Goal: Task Accomplishment & Management: Manage account settings

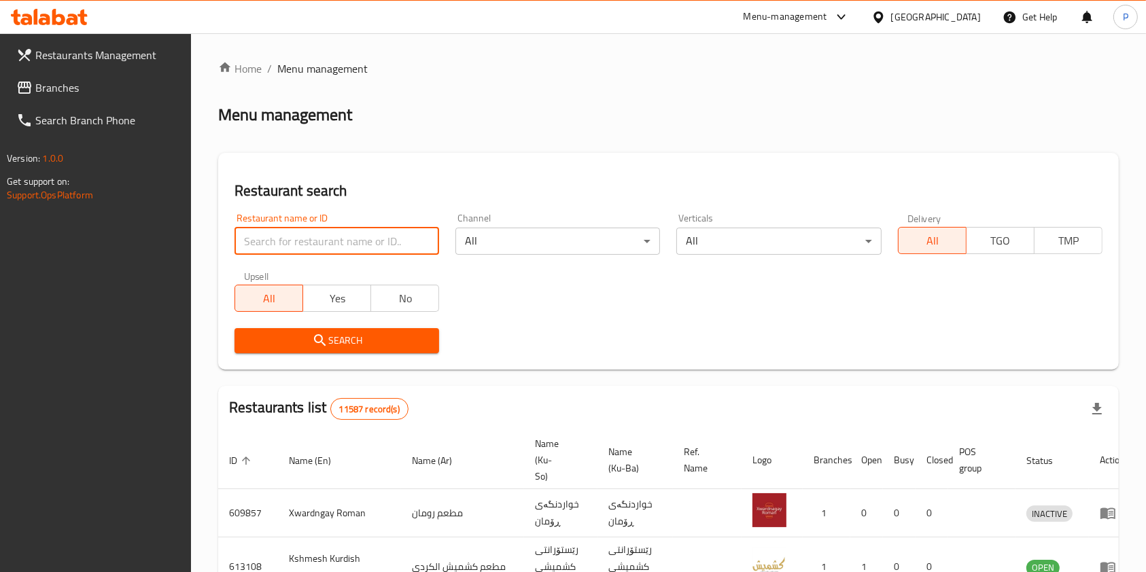
drag, startPoint x: 0, startPoint y: 0, endPoint x: 334, endPoint y: 236, distance: 408.8
click at [334, 236] on input "search" at bounding box center [337, 241] width 205 height 27
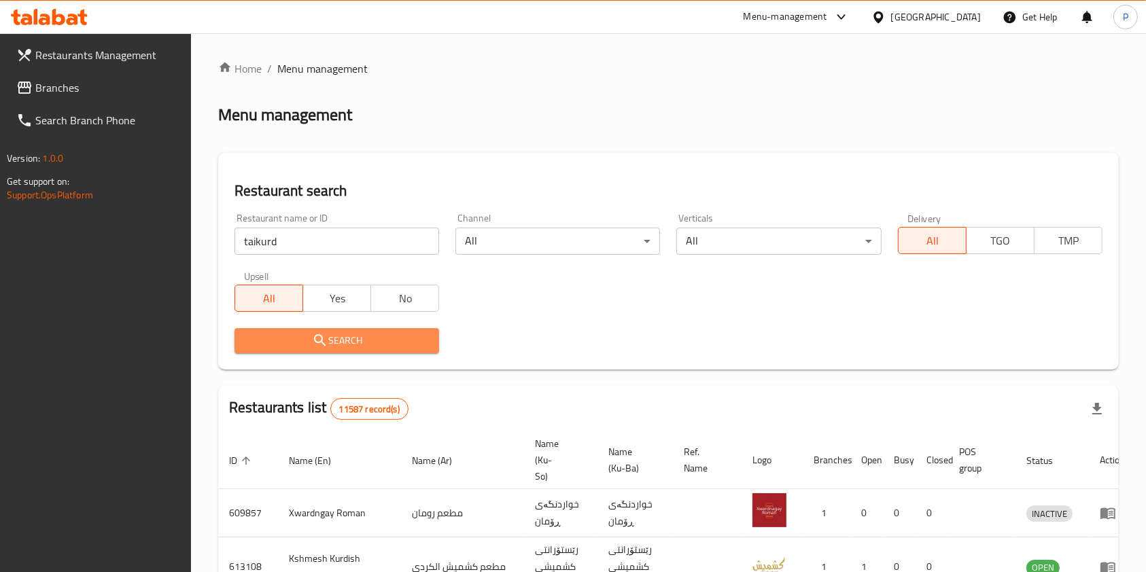
click at [357, 335] on span "Search" at bounding box center [336, 340] width 183 height 17
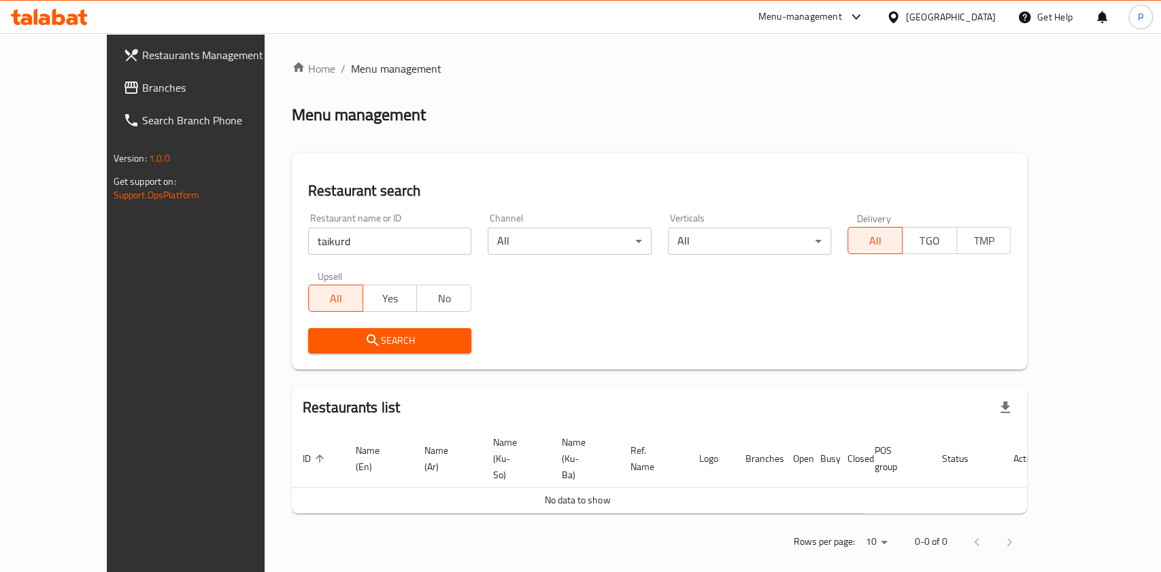
click at [356, 234] on input "taikurd" at bounding box center [389, 241] width 163 height 27
type input "tai kurd"
click button "Search" at bounding box center [389, 340] width 163 height 25
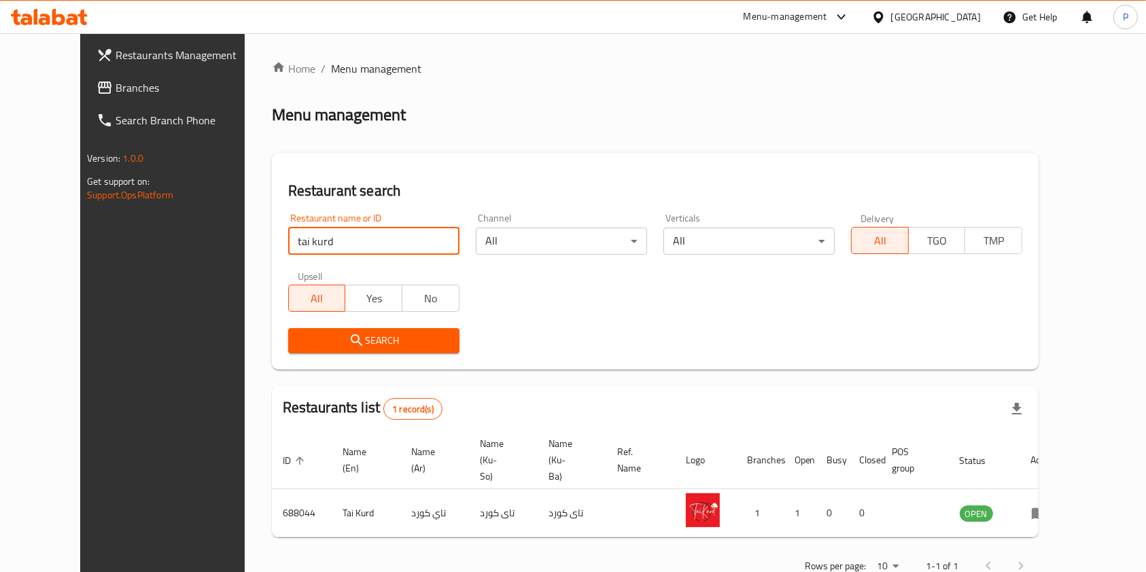
scroll to position [22, 0]
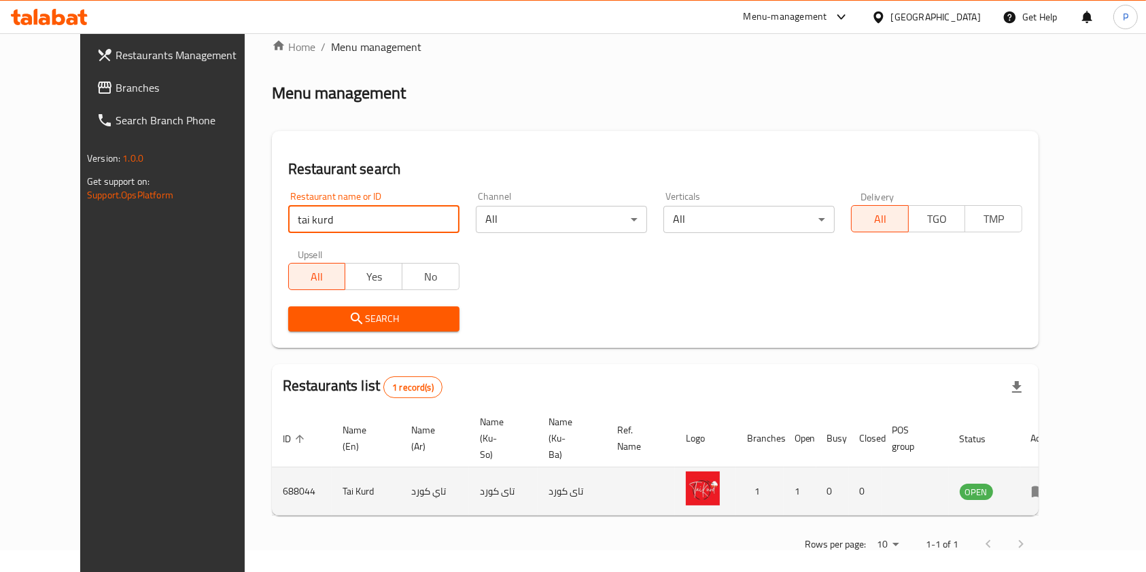
click at [1047, 487] on icon "enhanced table" at bounding box center [1039, 493] width 15 height 12
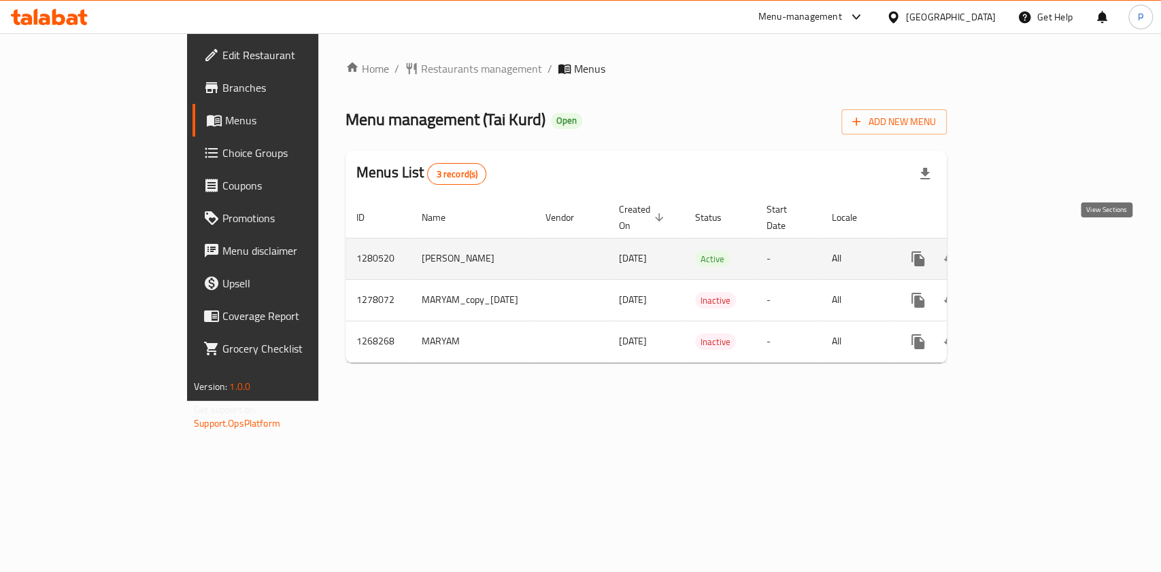
click at [1032, 247] on link "enhanced table" at bounding box center [1015, 259] width 33 height 33
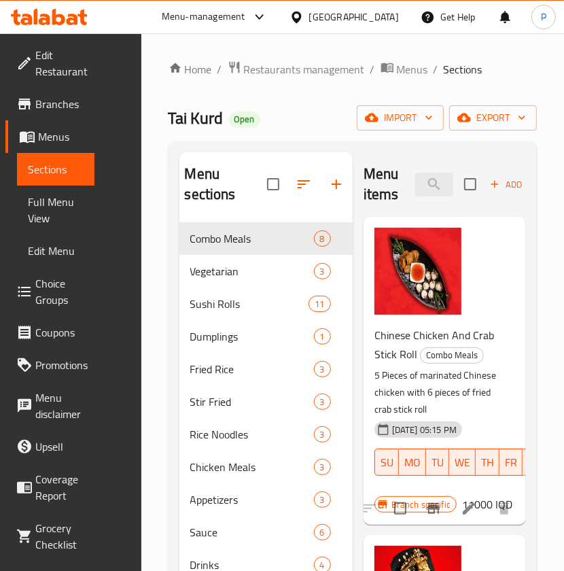
click at [425, 196] on div "Menu items Add Sort Manage items" at bounding box center [445, 184] width 162 height 65
click at [432, 191] on input "search" at bounding box center [434, 185] width 38 height 24
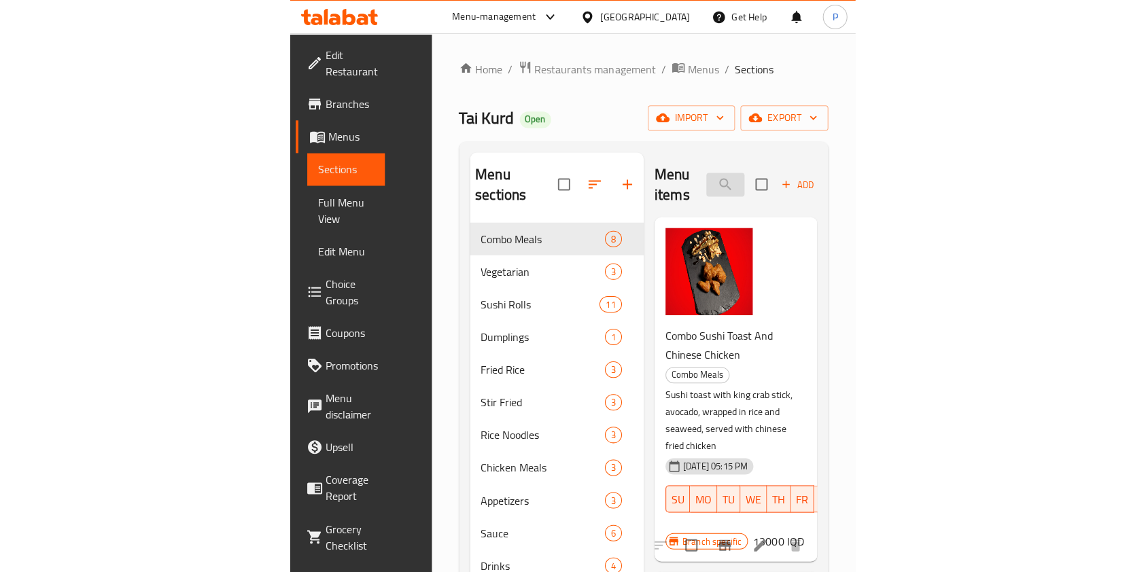
scroll to position [0, 37]
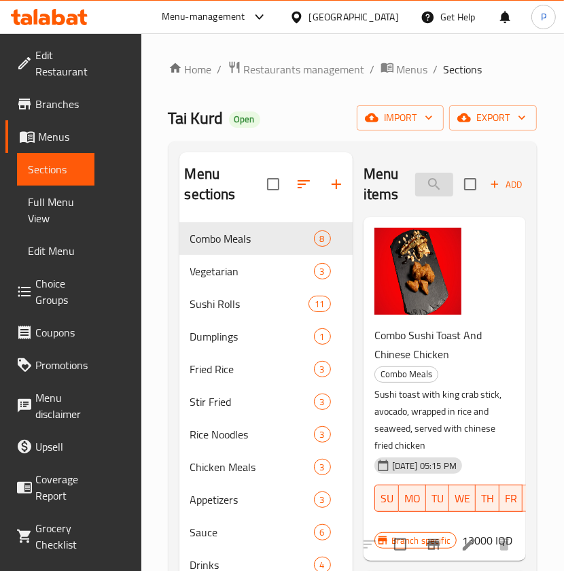
type input "avocado"
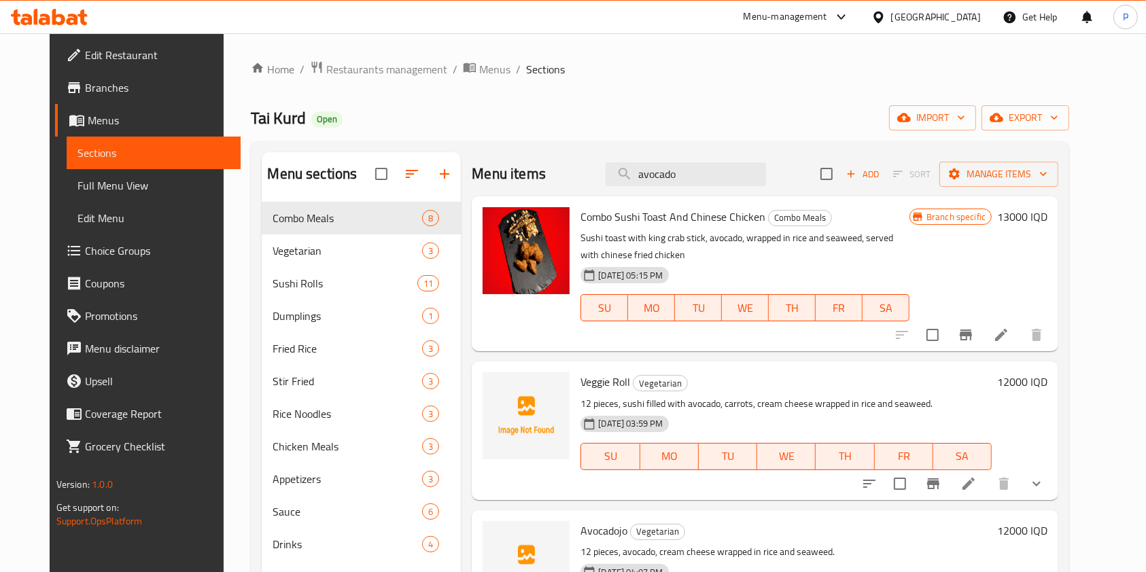
scroll to position [0, 0]
click at [707, 182] on input "avocado" at bounding box center [686, 174] width 160 height 24
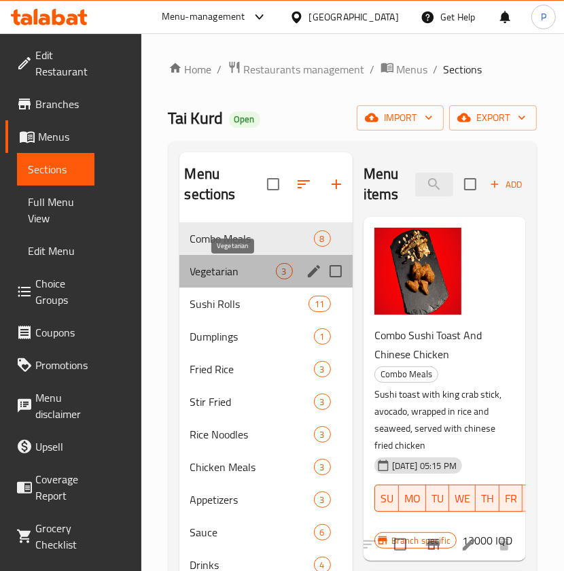
click at [239, 269] on span "Vegetarian" at bounding box center [233, 271] width 86 height 16
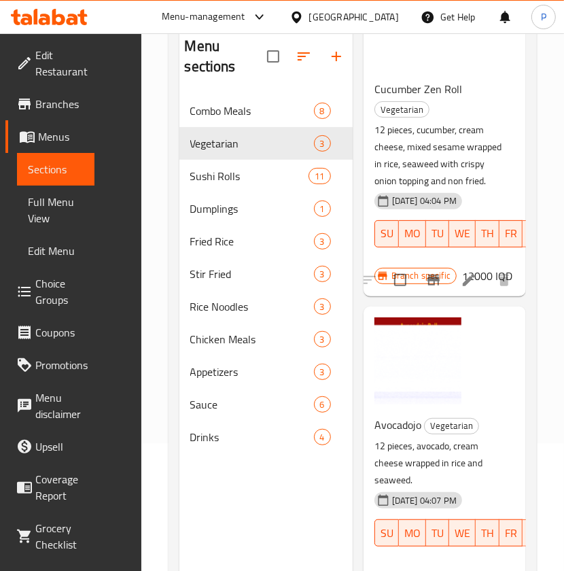
scroll to position [190, 0]
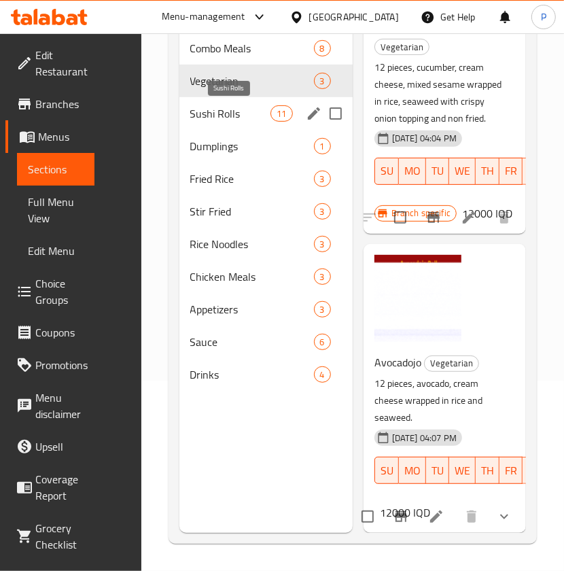
click at [228, 112] on span "Sushi Rolls" at bounding box center [230, 113] width 81 height 16
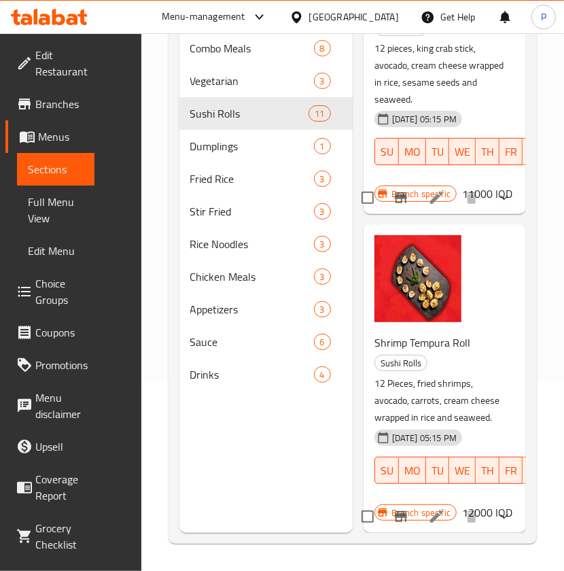
scroll to position [3176, 0]
click at [230, 135] on div "Dumplings 1" at bounding box center [265, 146] width 173 height 33
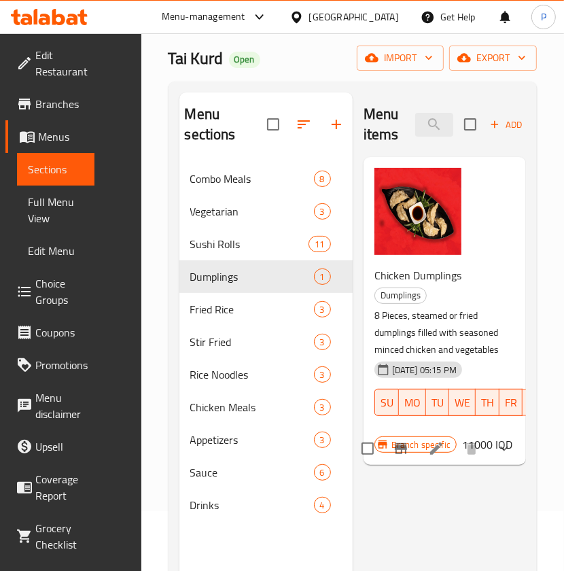
scroll to position [57, 0]
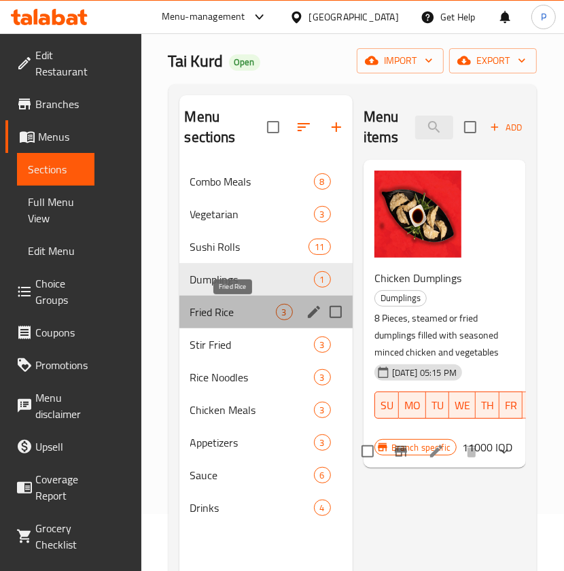
click at [212, 313] on span "Fried Rice" at bounding box center [233, 312] width 86 height 16
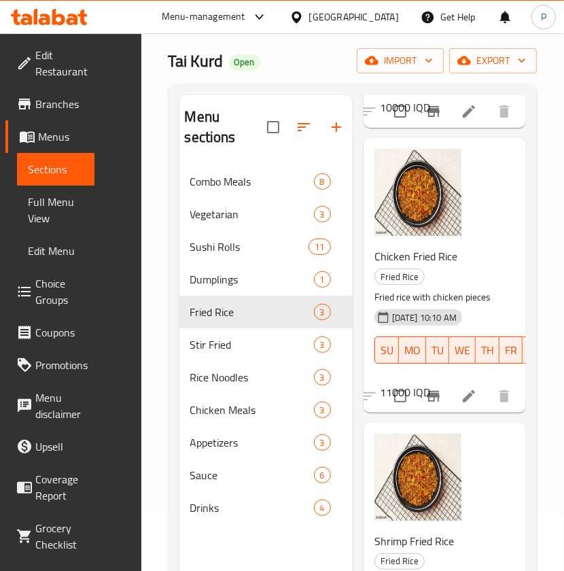
scroll to position [367, 0]
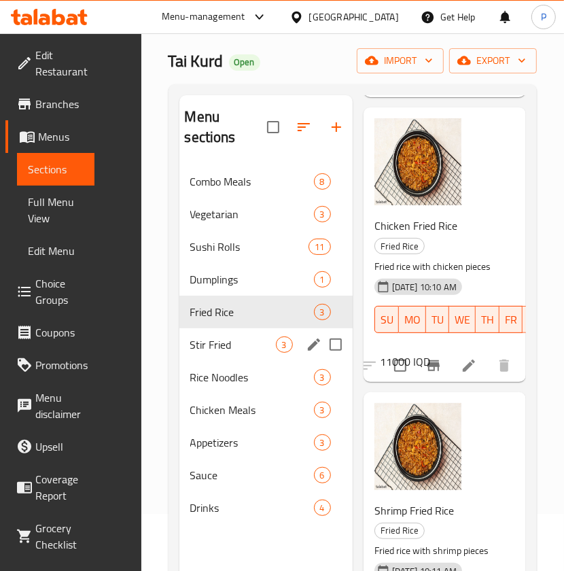
click at [222, 359] on div "Stir Fried 3" at bounding box center [265, 344] width 173 height 33
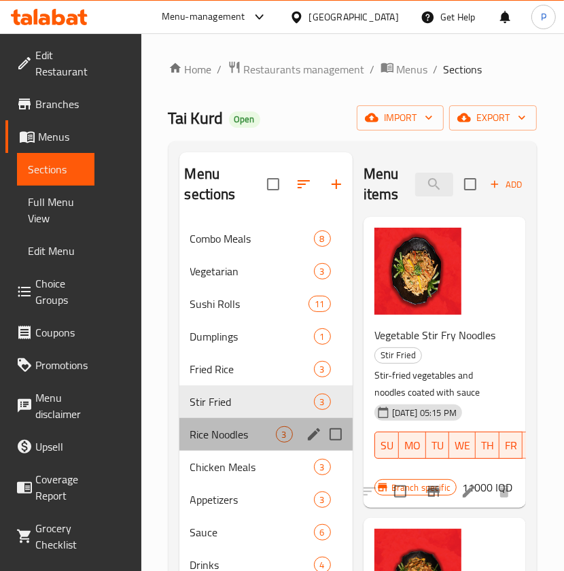
click at [234, 445] on div "Rice Noodles 3" at bounding box center [265, 434] width 173 height 33
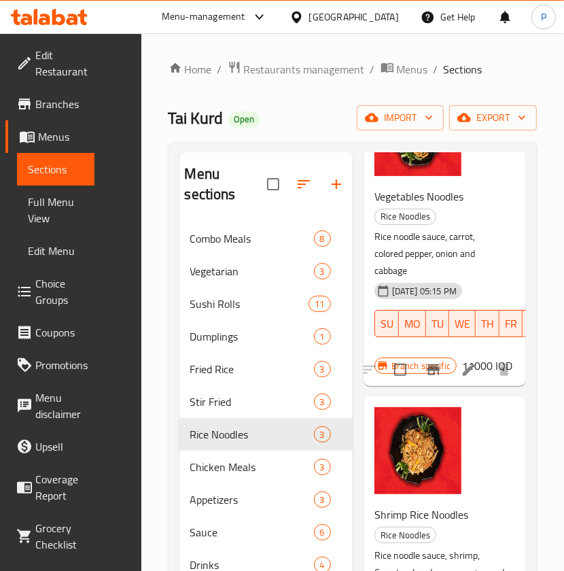
scroll to position [139, 0]
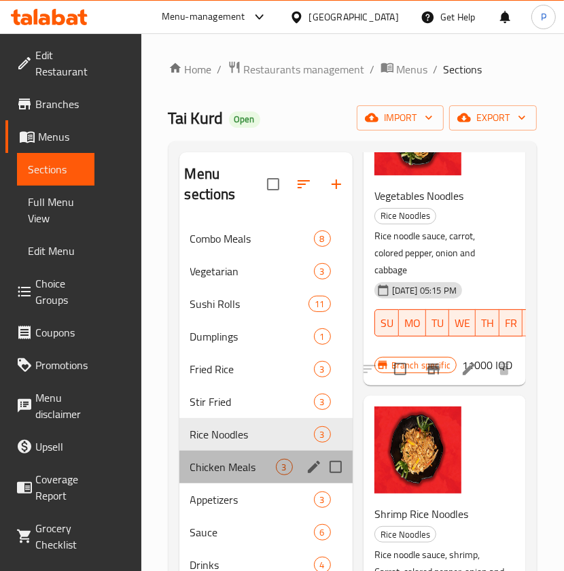
click at [239, 451] on div "Chicken Meals 3" at bounding box center [265, 467] width 173 height 33
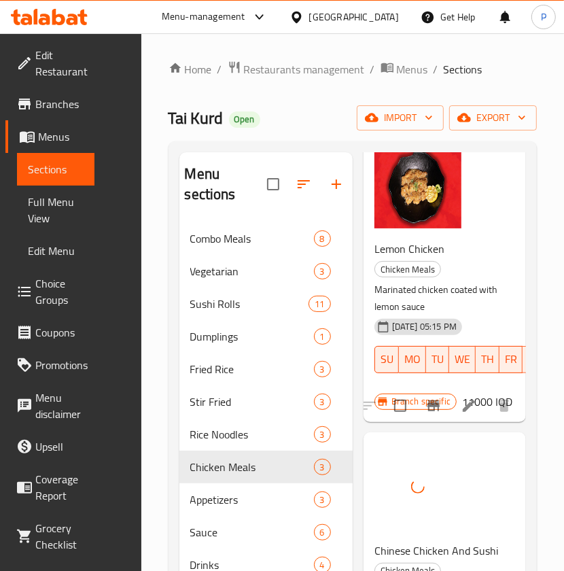
scroll to position [190, 0]
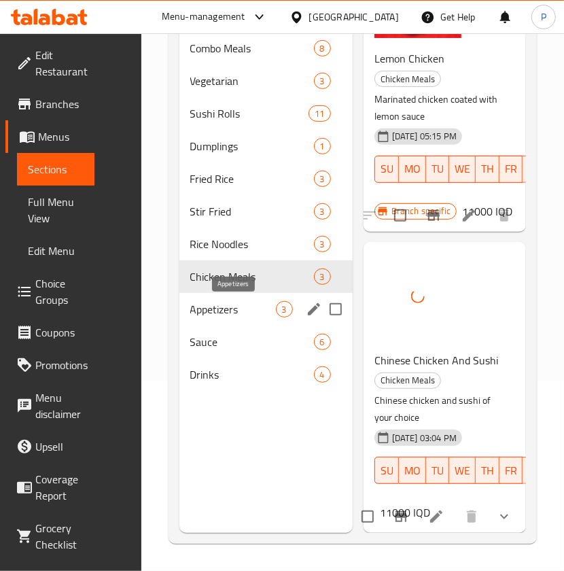
click at [208, 314] on span "Appetizers" at bounding box center [233, 309] width 86 height 16
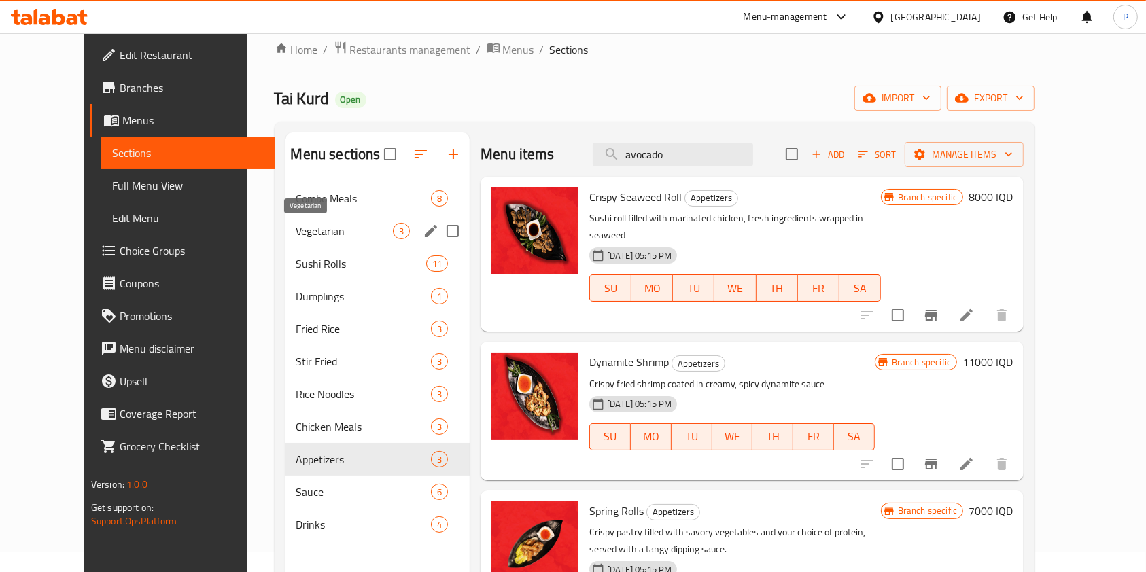
scroll to position [19, 0]
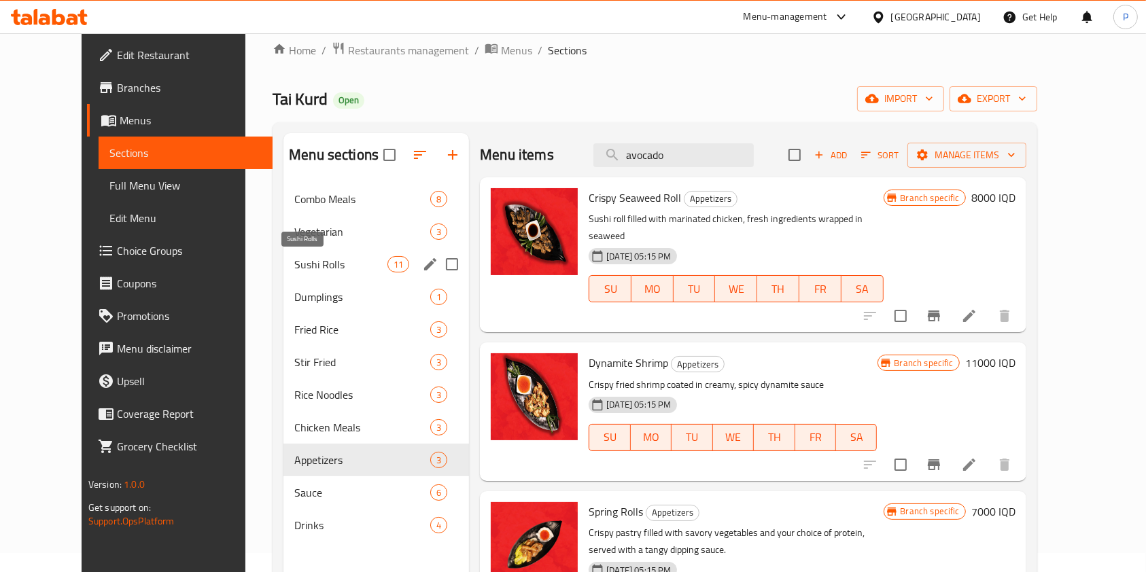
click at [294, 258] on span "Sushi Rolls" at bounding box center [340, 264] width 93 height 16
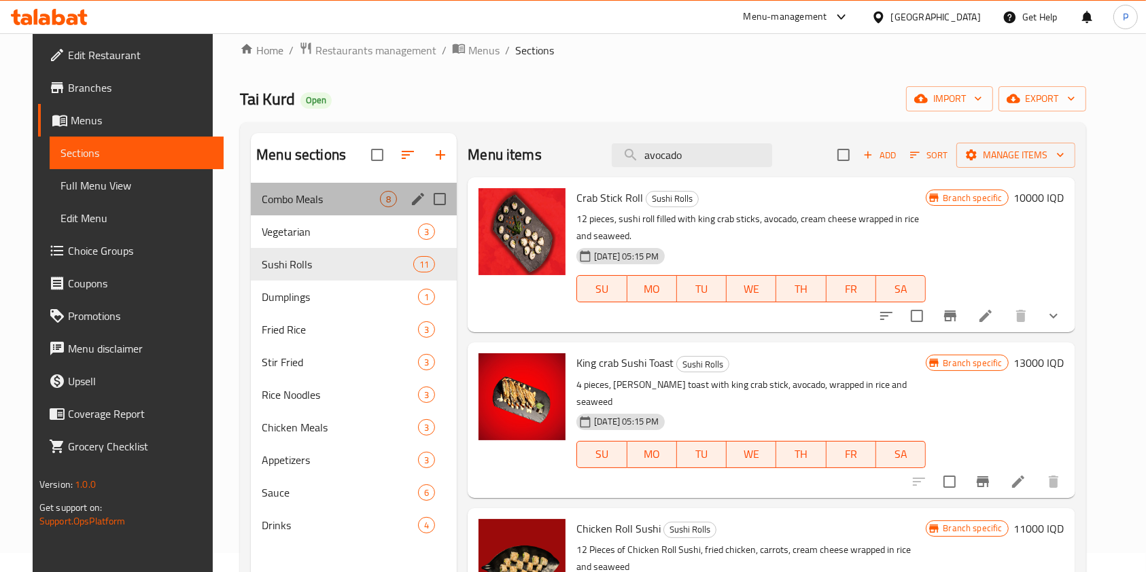
click at [268, 209] on div "Combo Meals 8" at bounding box center [354, 199] width 206 height 33
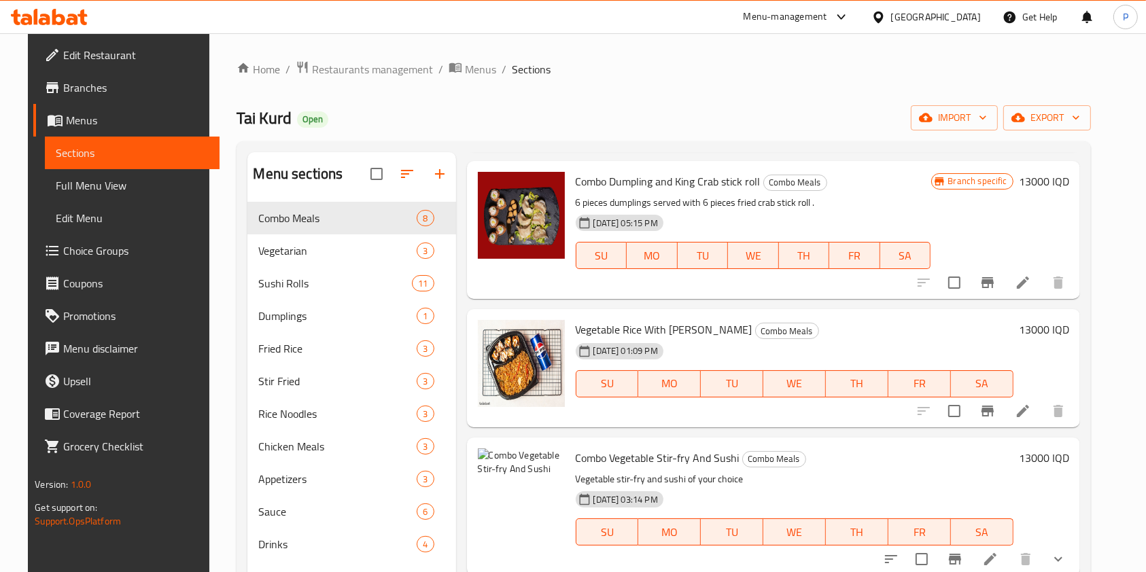
scroll to position [680, 0]
